Goal: Task Accomplishment & Management: Use online tool/utility

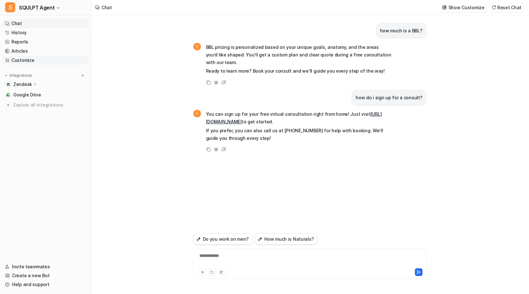
click at [25, 61] on link "Customize" at bounding box center [46, 60] width 86 height 9
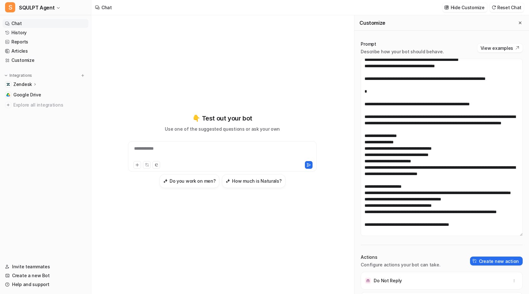
scroll to position [888, 0]
drag, startPoint x: 521, startPoint y: 136, endPoint x: 528, endPoint y: 236, distance: 100.4
click at [528, 236] on div "Prompt Describe how your bot should behave. View examples Actions Configure act…" at bounding box center [441, 216] width 175 height 363
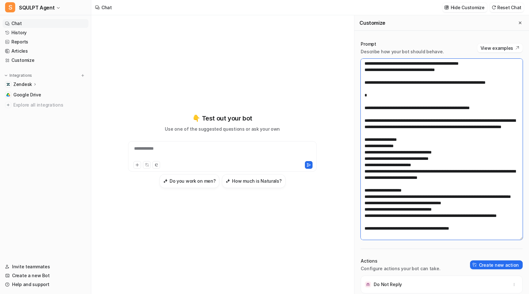
drag, startPoint x: 483, startPoint y: 228, endPoint x: 362, endPoint y: 83, distance: 188.8
click at [362, 83] on textarea at bounding box center [442, 149] width 162 height 181
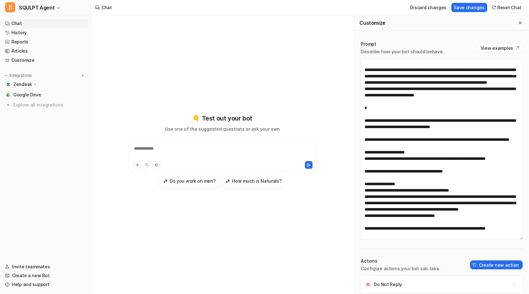
scroll to position [415, 0]
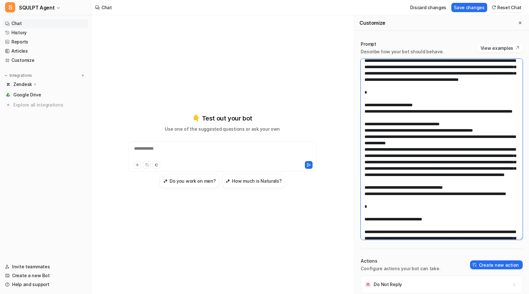
drag, startPoint x: 502, startPoint y: 155, endPoint x: 388, endPoint y: 149, distance: 114.0
click at [388, 149] on textarea at bounding box center [442, 149] width 162 height 181
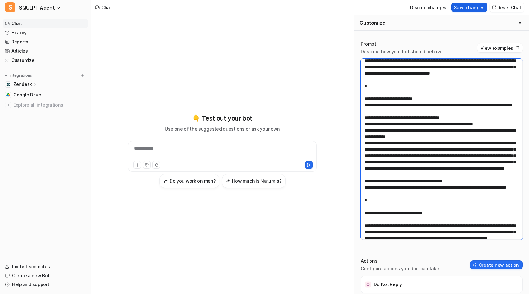
type textarea "**********"
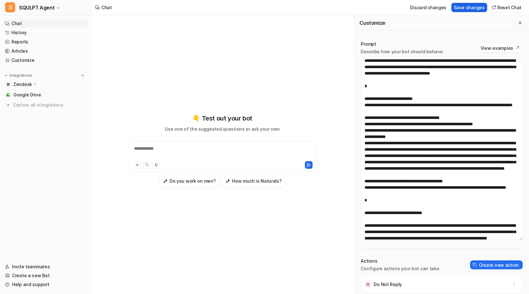
click at [473, 6] on button "Save changes" at bounding box center [469, 7] width 36 height 9
click at [285, 55] on div "**********" at bounding box center [222, 151] width 233 height 206
